Goal: Information Seeking & Learning: Learn about a topic

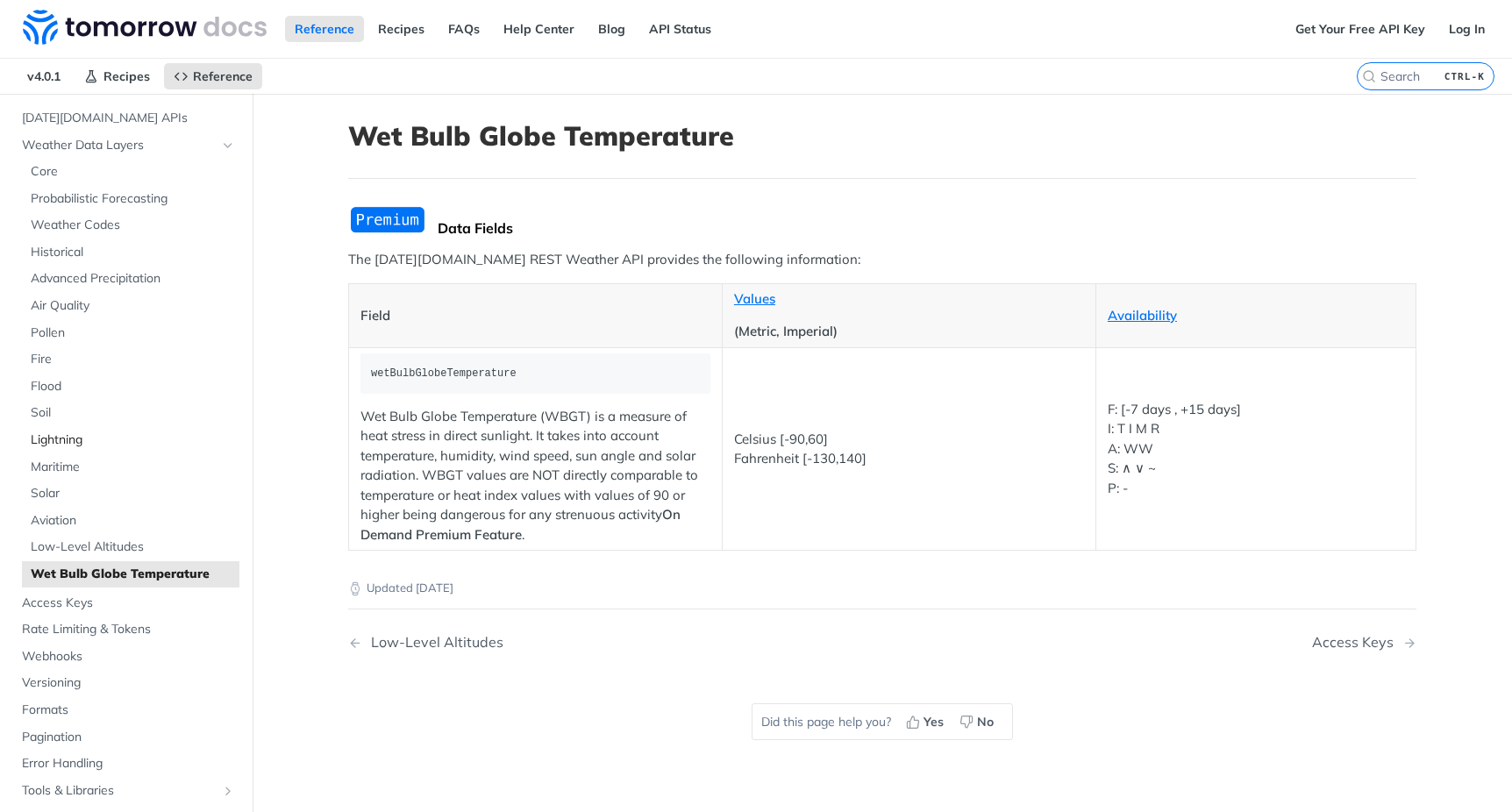
scroll to position [58, 0]
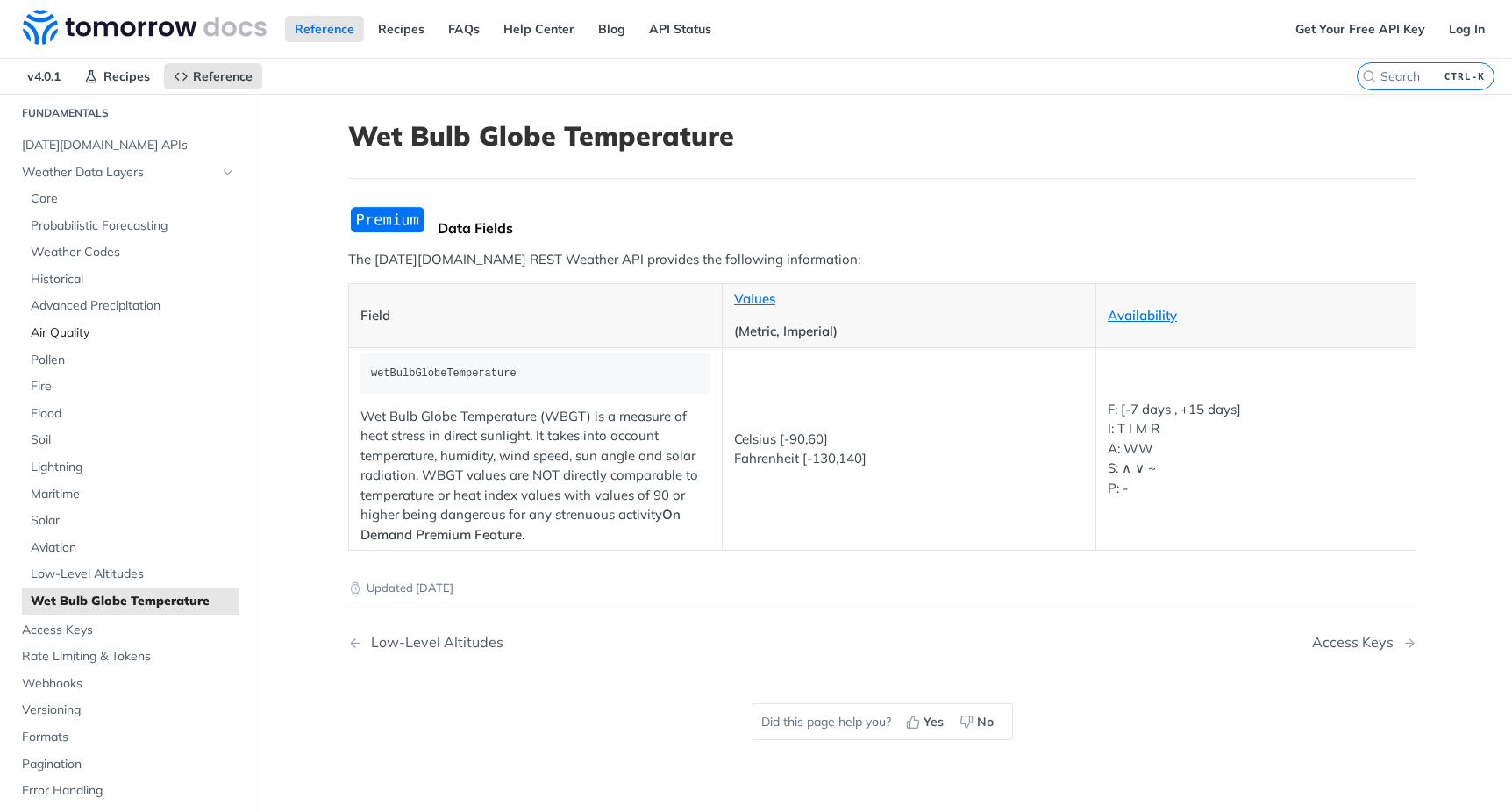
click at [68, 328] on span "Air Quality" at bounding box center [133, 333] width 205 height 18
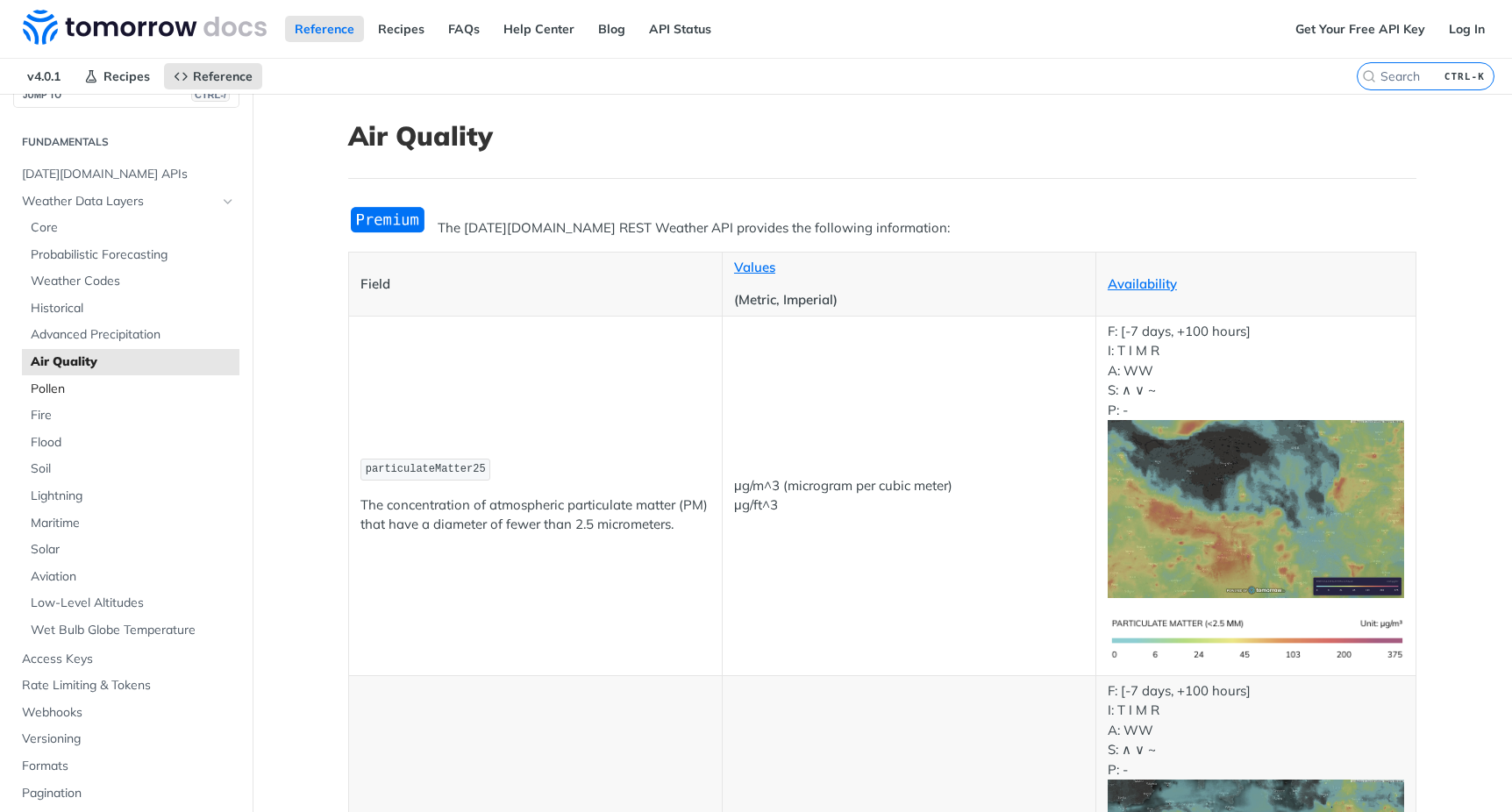
scroll to position [58, 0]
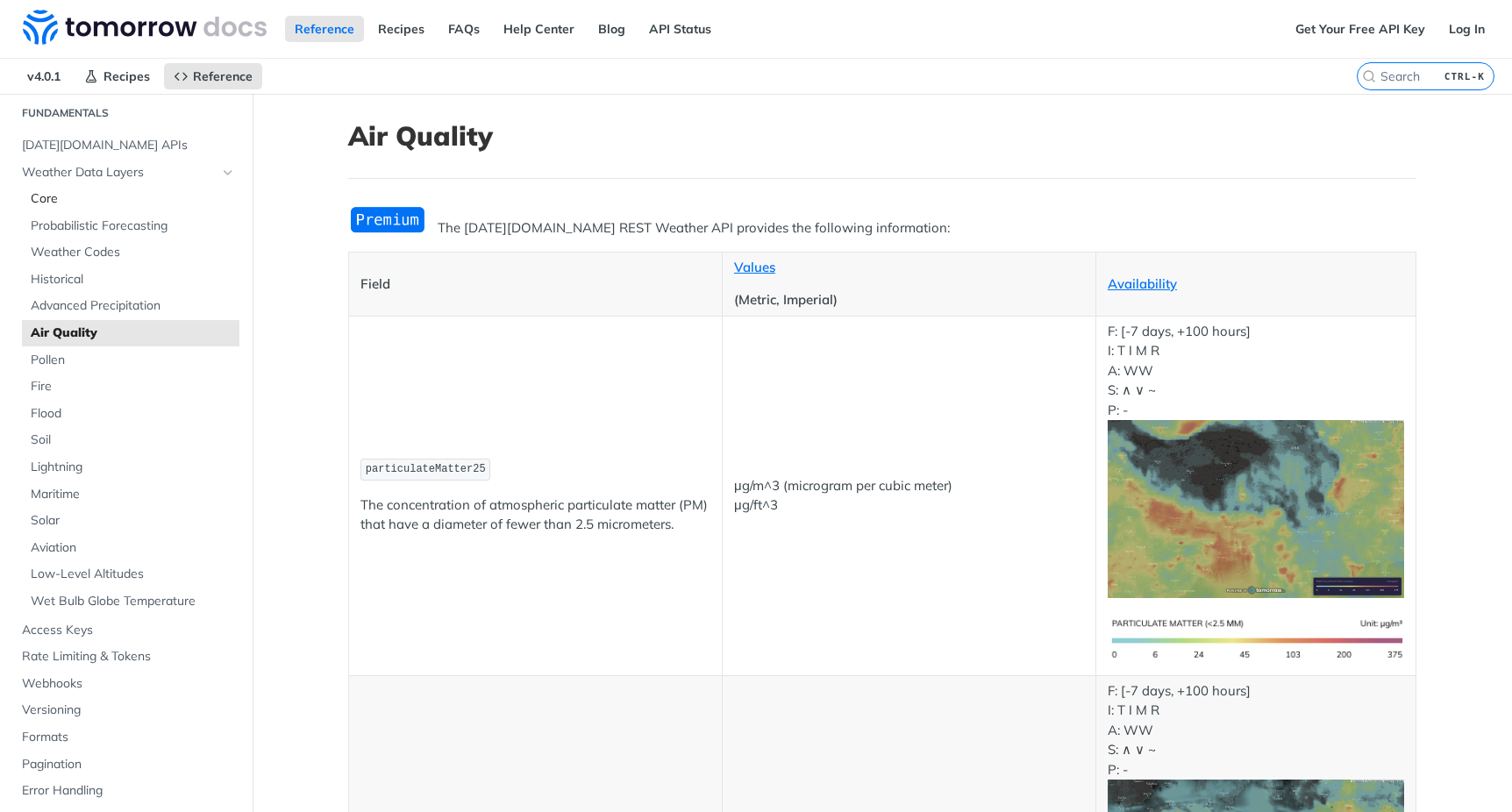
click at [43, 199] on span "Core" at bounding box center [133, 199] width 205 height 18
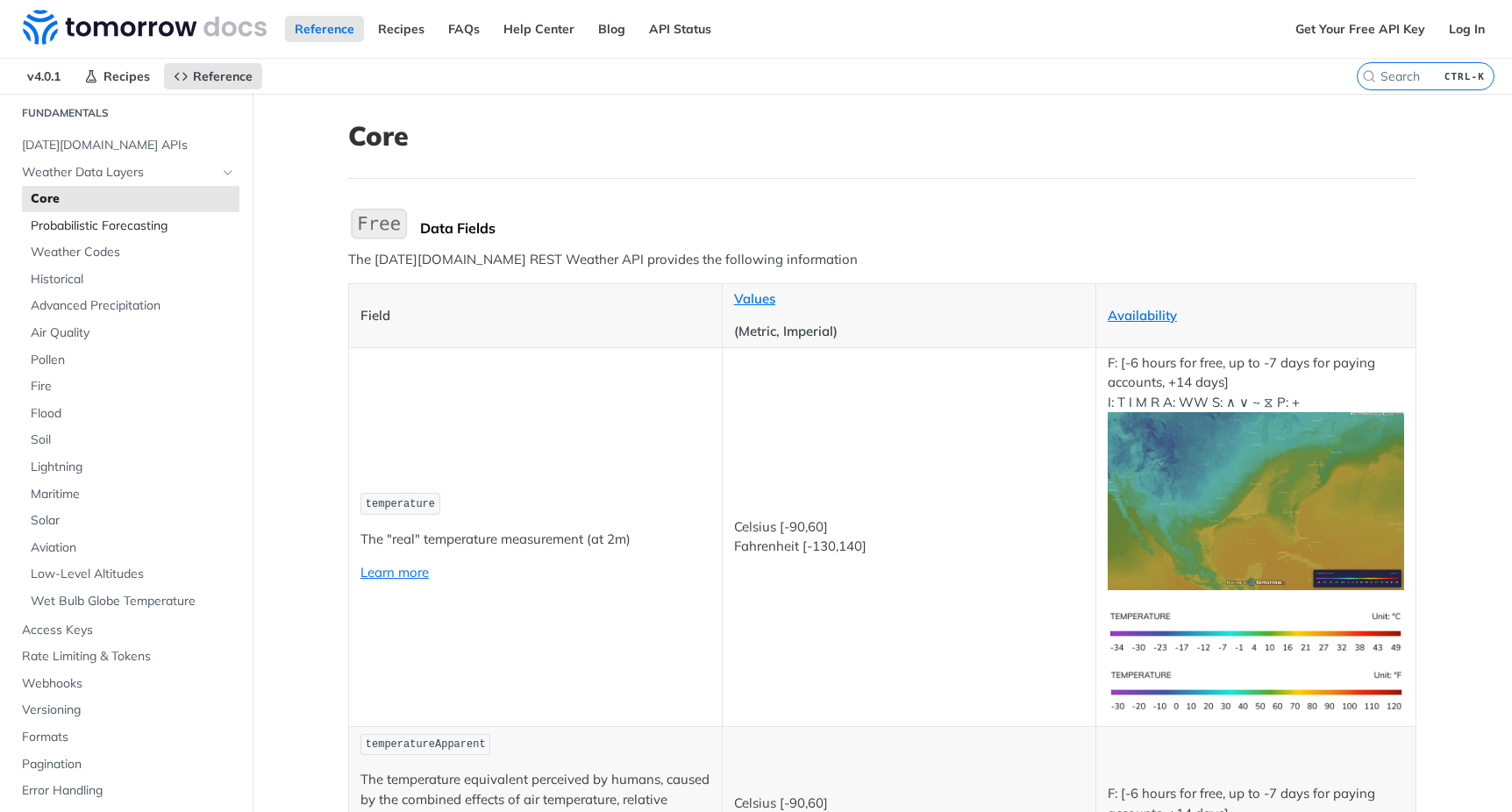
click at [156, 227] on span "Probabilistic Forecasting" at bounding box center [133, 226] width 205 height 18
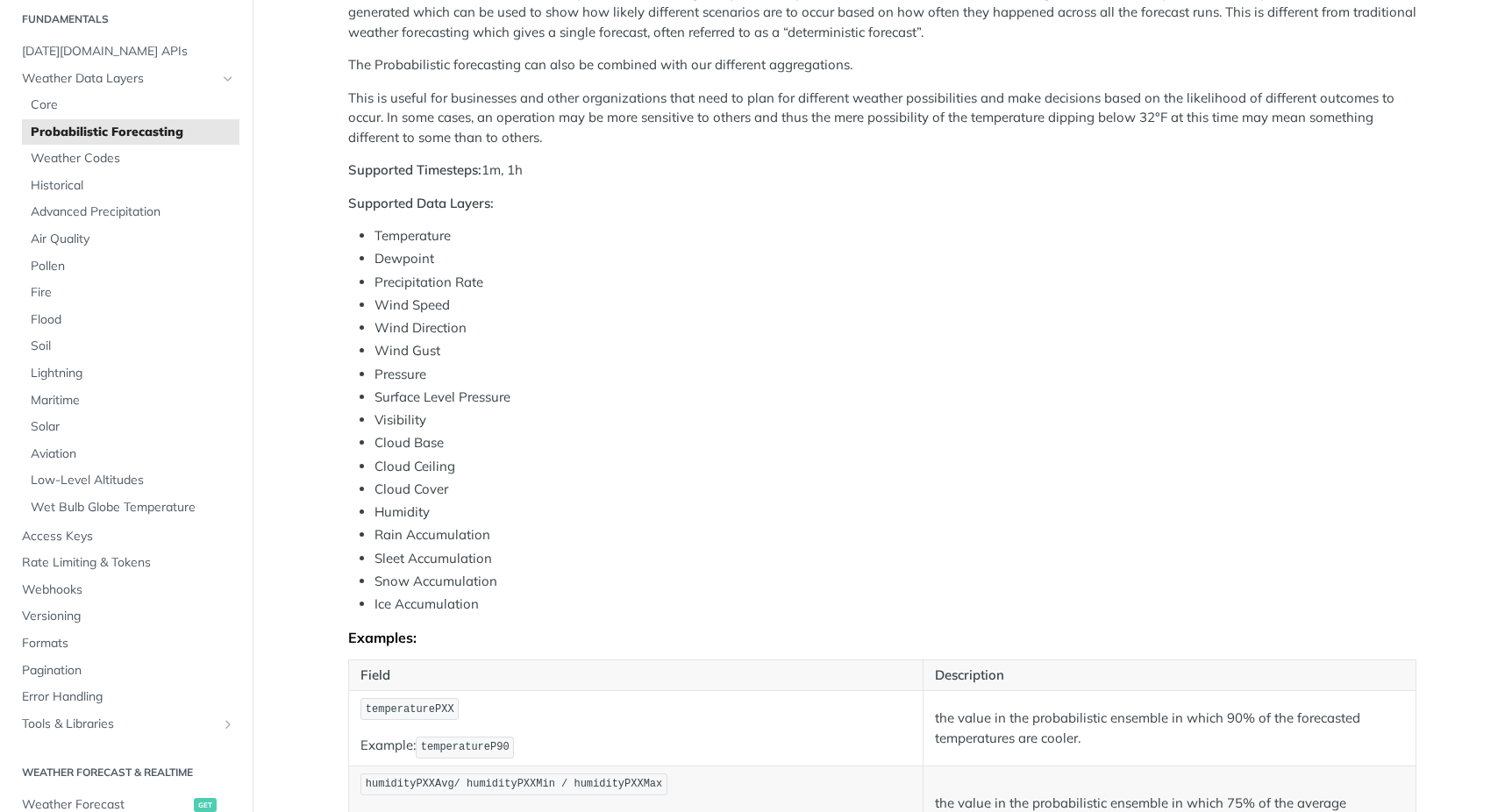
scroll to position [468, 0]
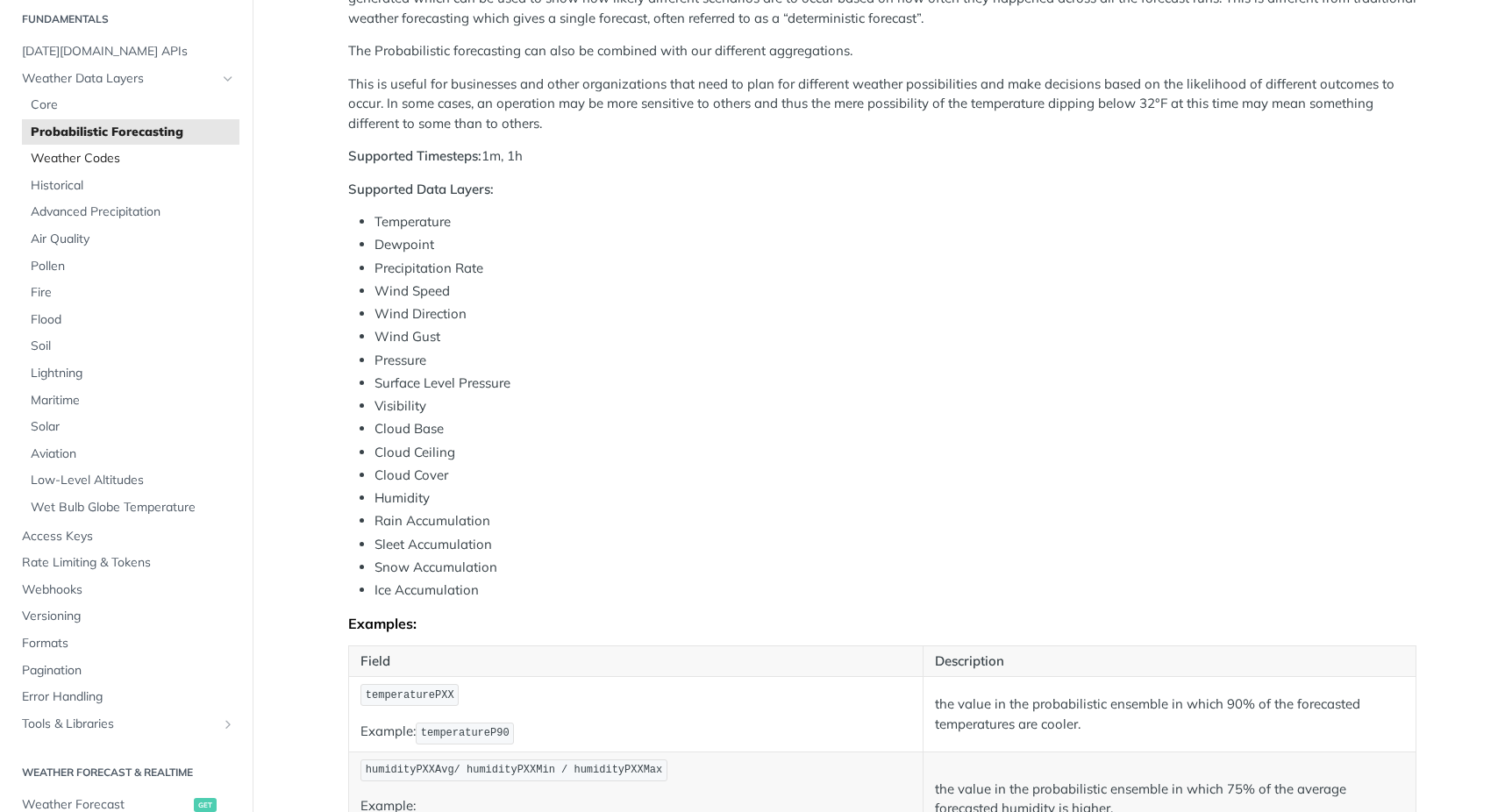
click at [55, 165] on span "Weather Codes" at bounding box center [133, 158] width 205 height 18
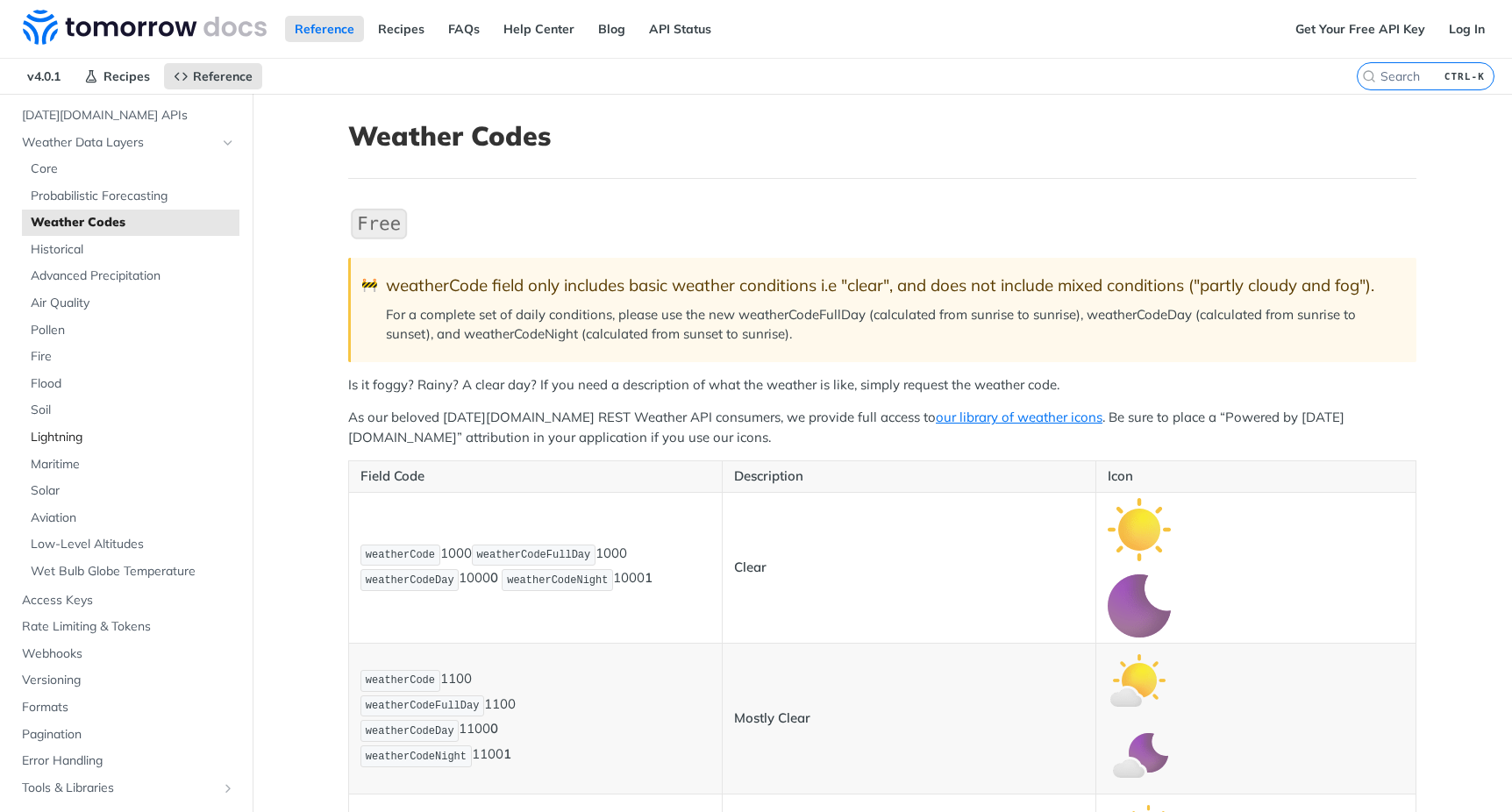
scroll to position [117, 0]
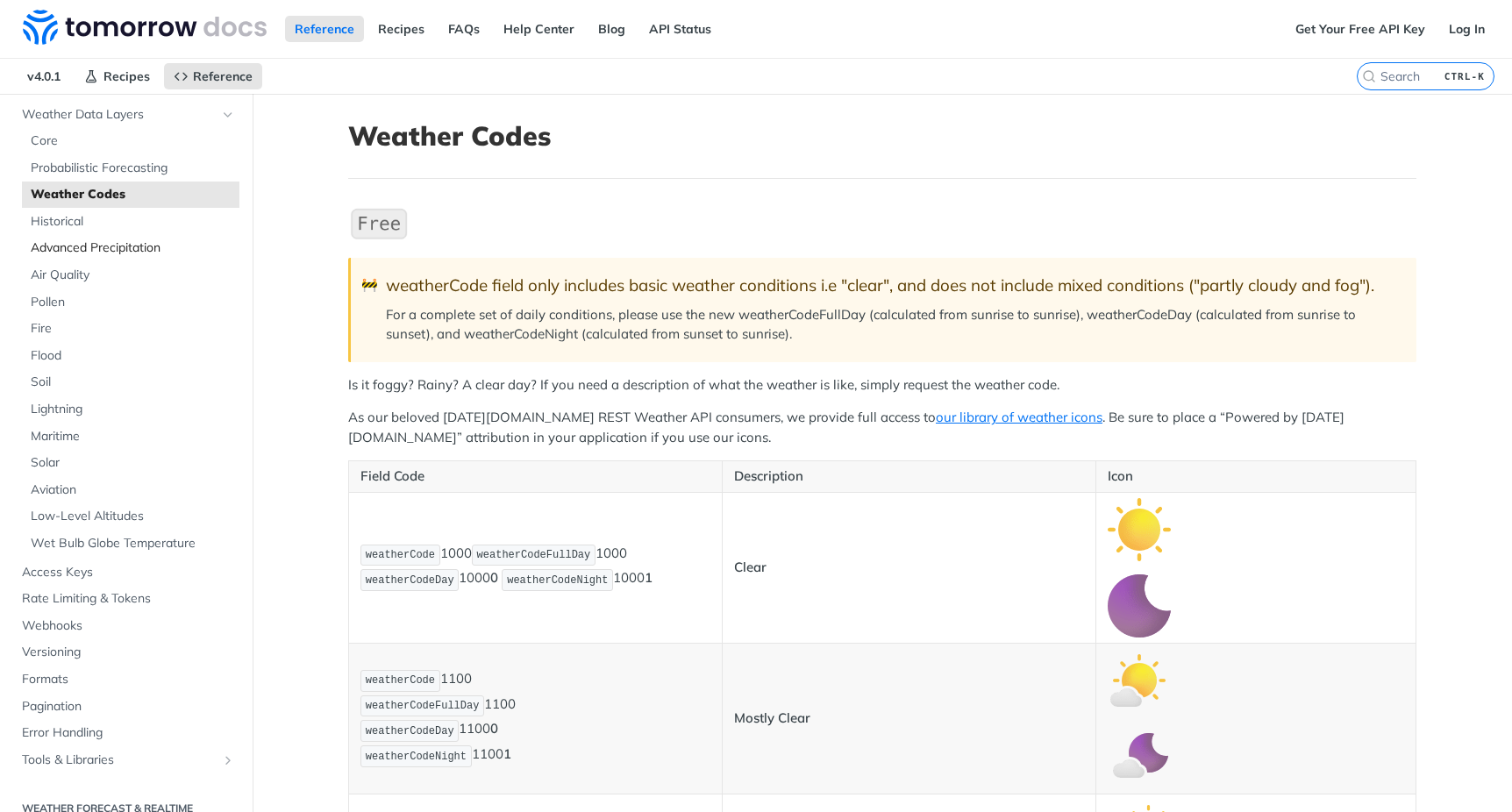
click at [127, 251] on span "Advanced Precipitation" at bounding box center [133, 248] width 205 height 18
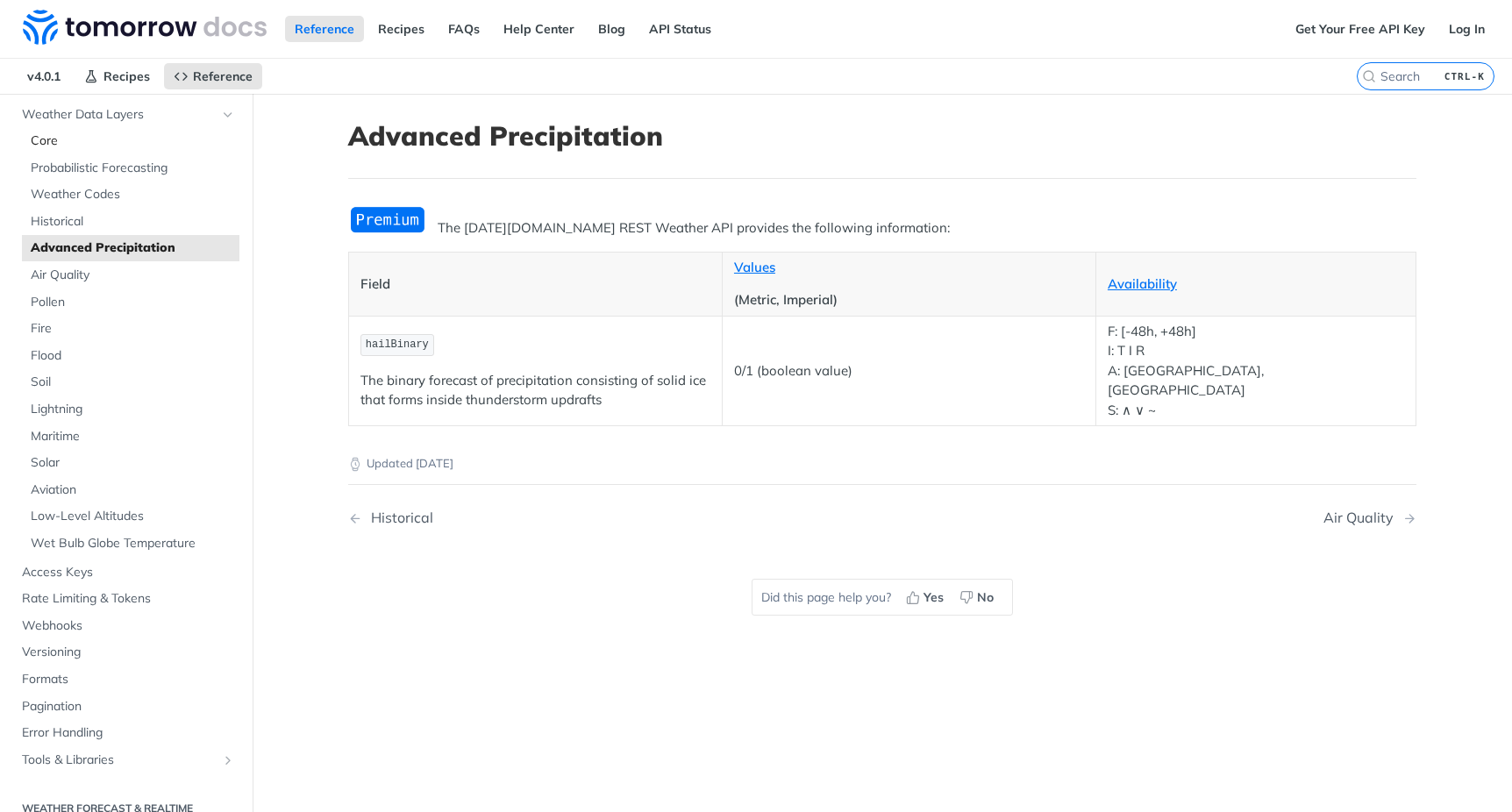
click at [70, 143] on span "Core" at bounding box center [133, 141] width 205 height 18
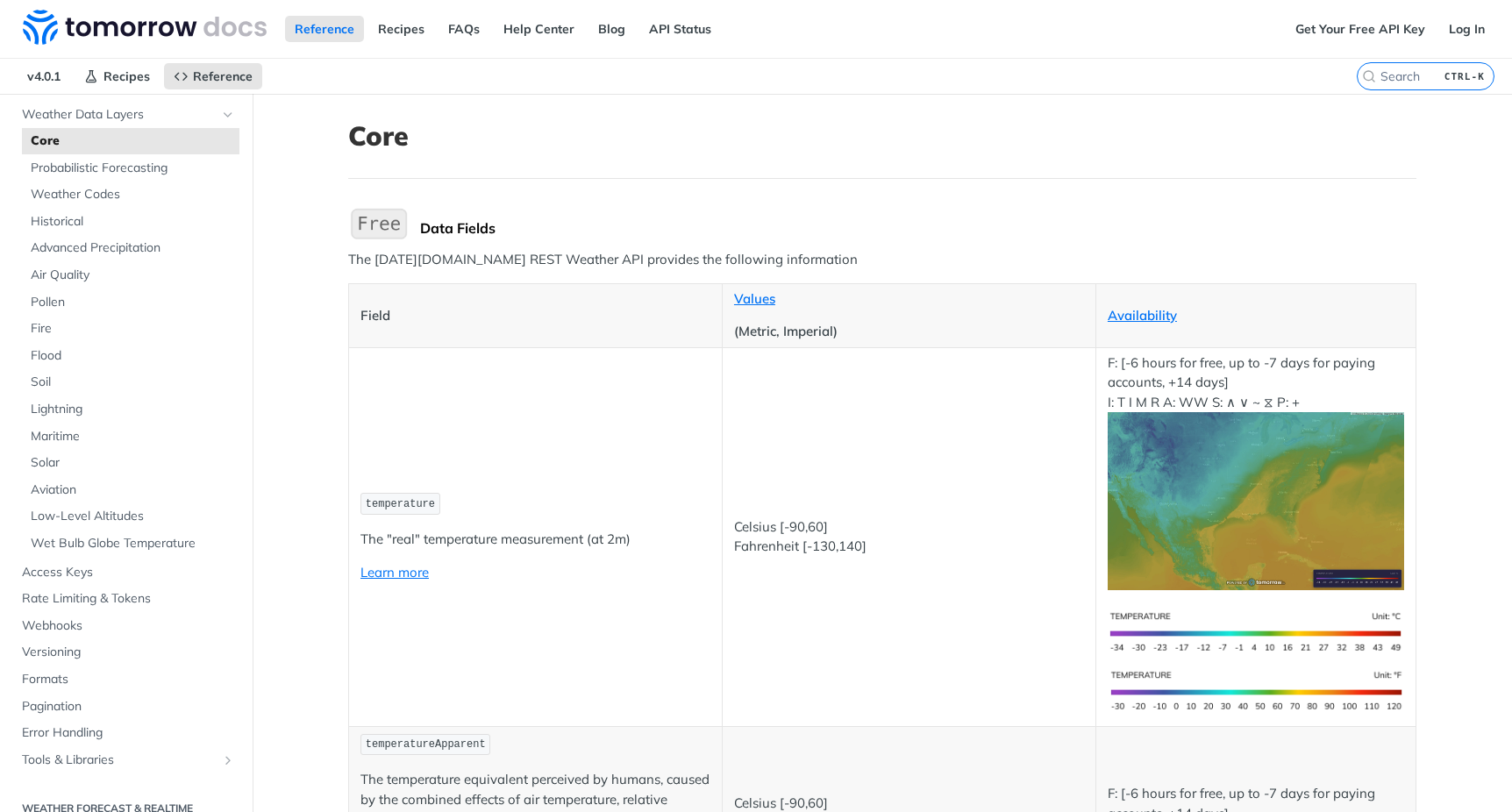
click at [722, 673] on td "Celsius [-90,60] Fahrenheit [-130,140]" at bounding box center [908, 537] width 374 height 379
